Goal: Information Seeking & Learning: Learn about a topic

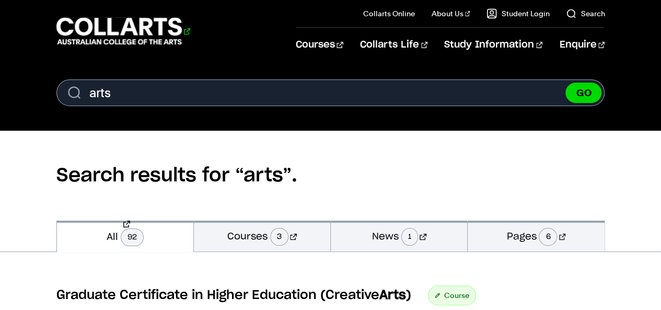
click at [105, 36] on 1 "Go to homepage" at bounding box center [119, 31] width 126 height 27
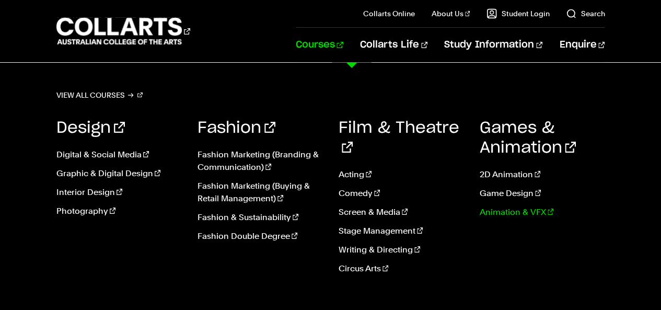
click at [496, 209] on link "Animation & VFX" at bounding box center [541, 212] width 125 height 13
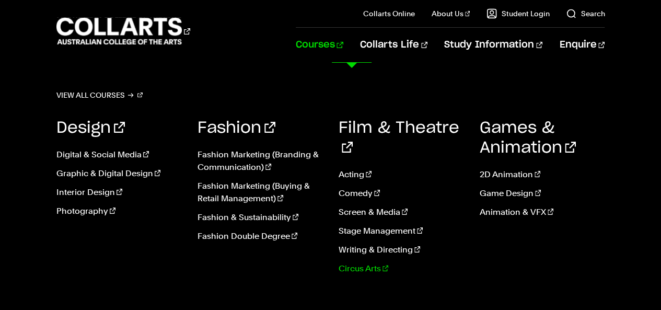
click at [353, 262] on link "Circus Arts" at bounding box center [401, 268] width 125 height 13
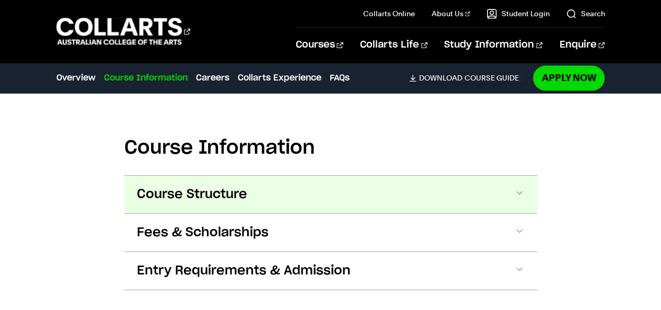
click at [323, 203] on button "Course Structure" at bounding box center [330, 195] width 413 height 38
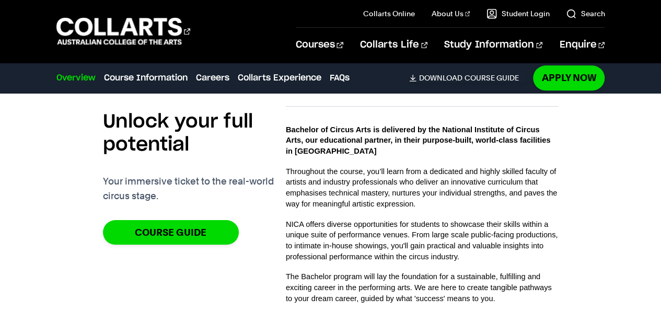
scroll to position [492, 0]
